Goal: Task Accomplishment & Management: Manage account settings

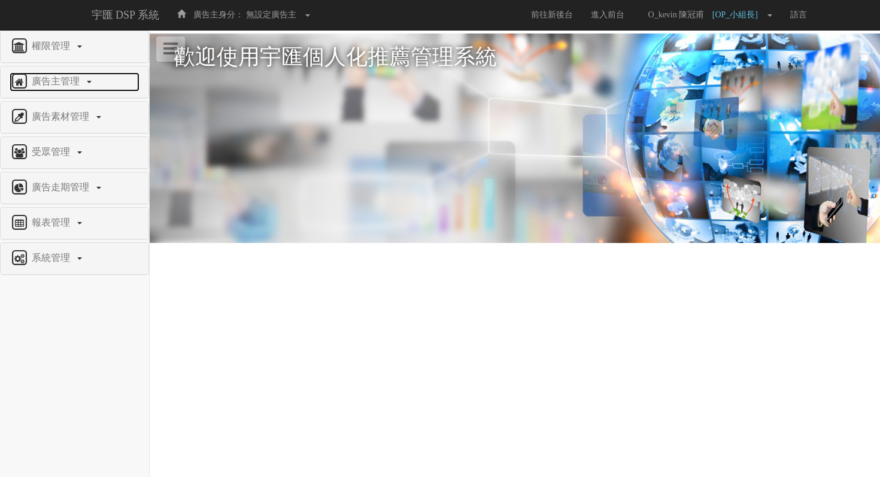
click at [66, 80] on span "廣告主管理" at bounding box center [57, 81] width 57 height 10
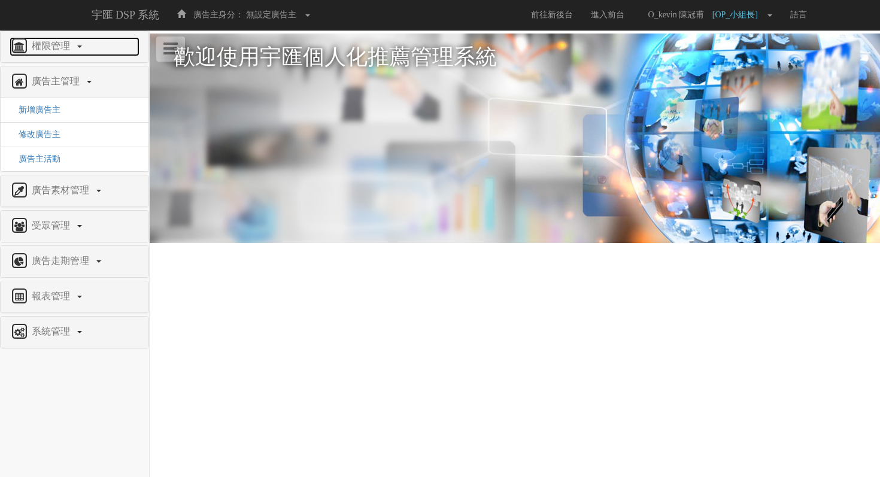
click at [62, 43] on span "權限管理" at bounding box center [52, 46] width 47 height 10
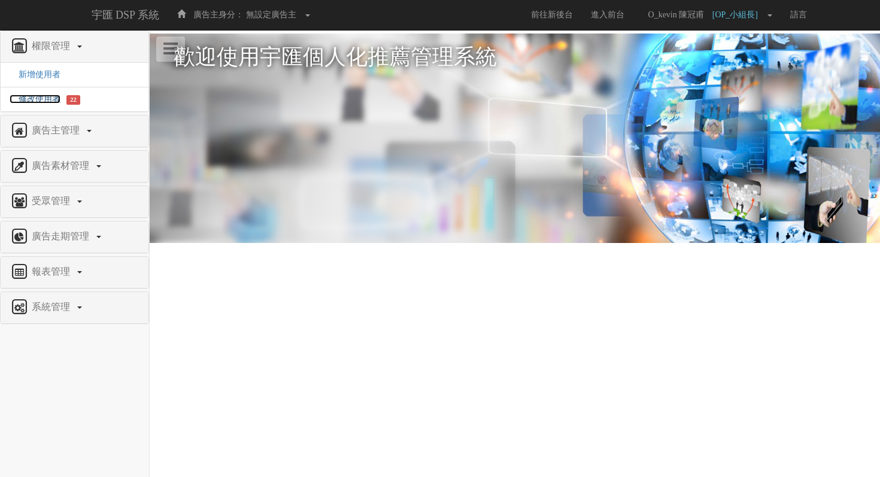
click at [50, 98] on span "修改使用者" at bounding box center [35, 99] width 51 height 9
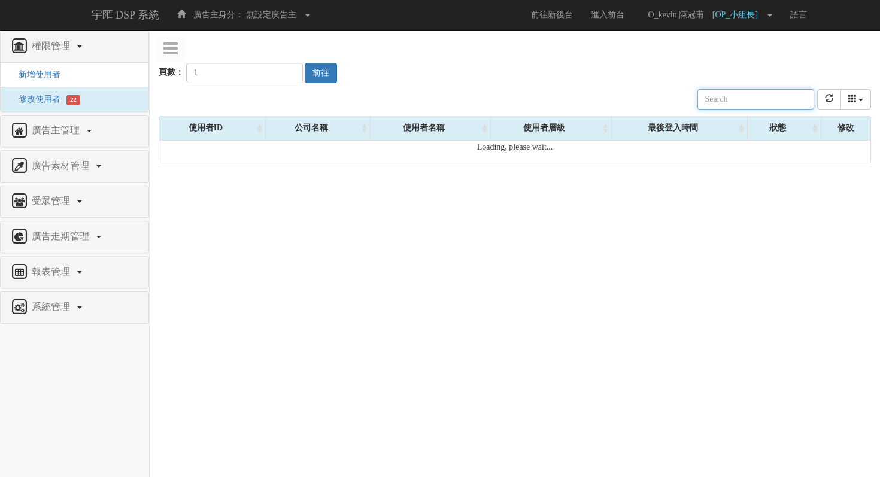
click at [723, 97] on input "text" at bounding box center [756, 99] width 117 height 20
type input "ㄍ"
type input "emma"
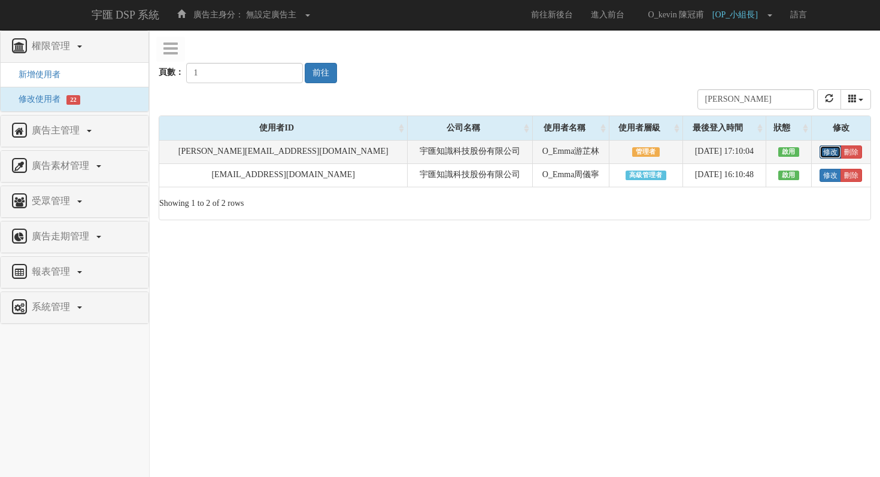
click at [829, 151] on link "修改" at bounding box center [831, 152] width 22 height 13
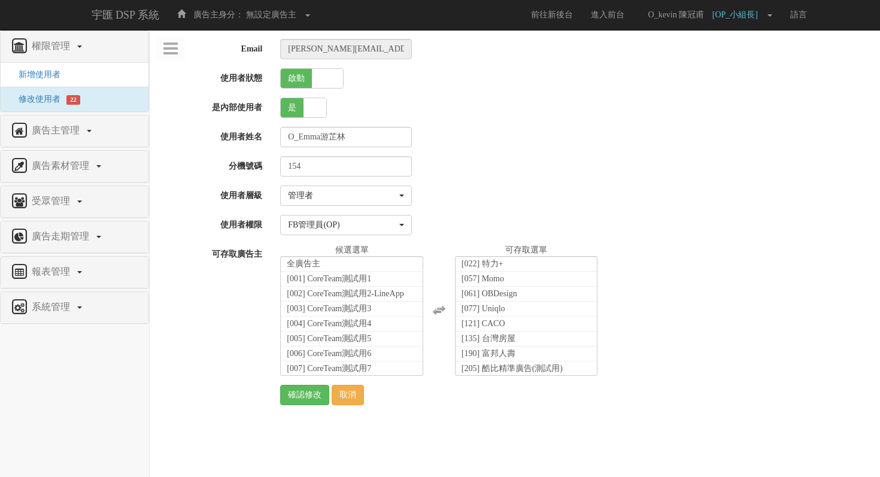
select select "Manager"
select select "16"
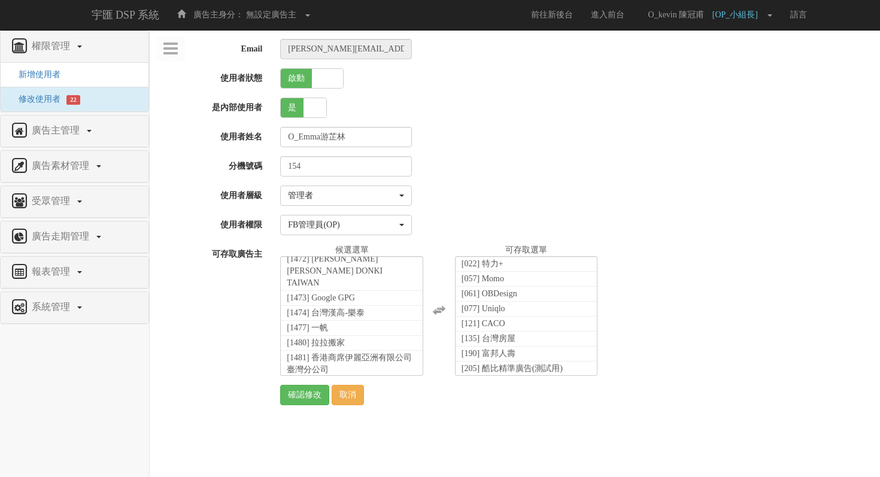
click at [292, 393] on input "確認修改" at bounding box center [304, 395] width 49 height 20
